Goal: Task Accomplishment & Management: Use online tool/utility

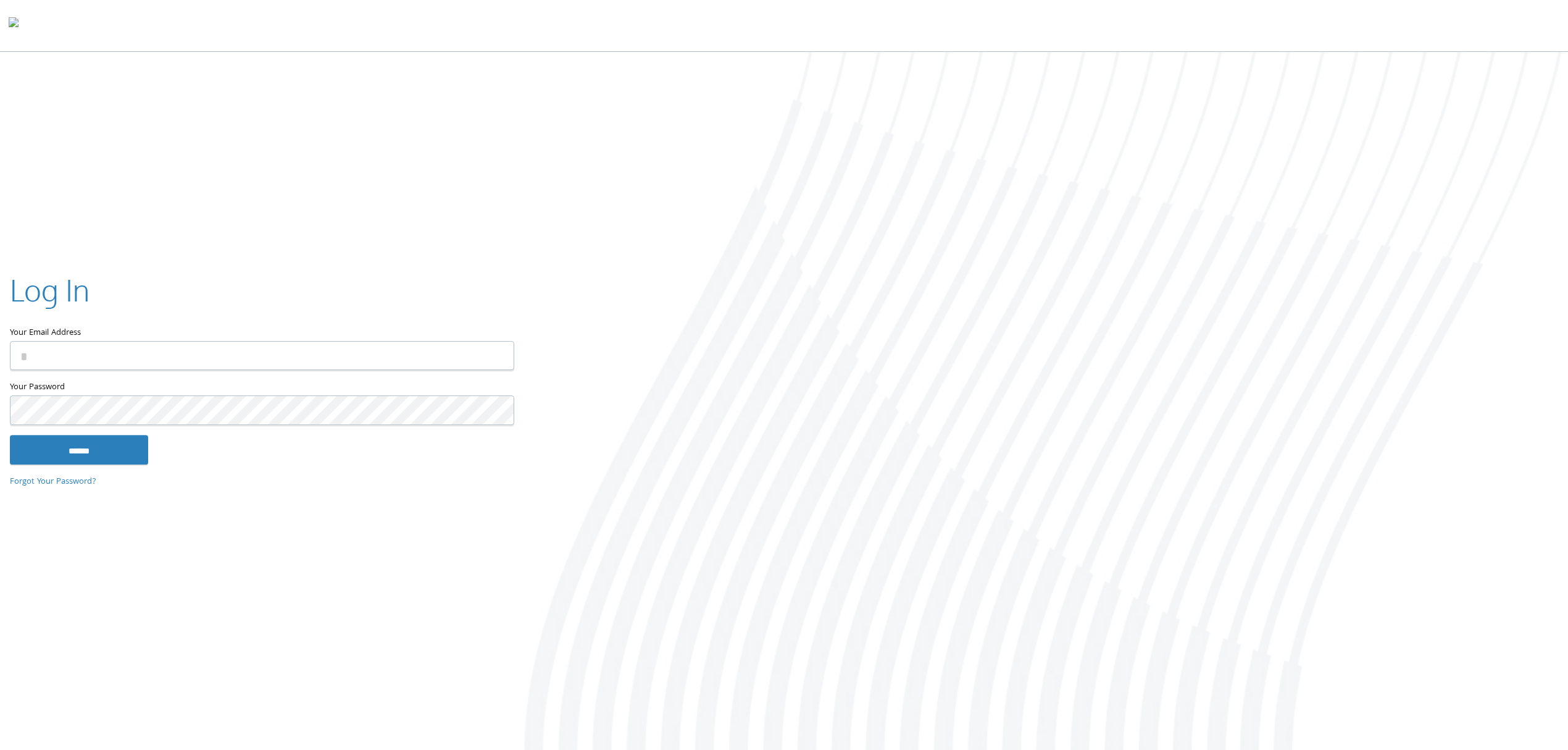
type input "**********"
click at [118, 453] on input "******" at bounding box center [79, 449] width 139 height 30
